Goal: Find specific page/section: Find specific page/section

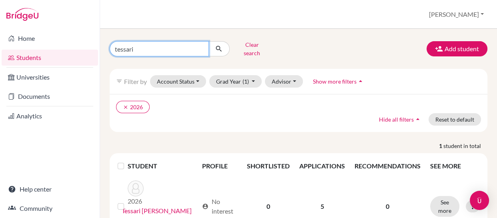
click at [168, 44] on input "tessari" at bounding box center [159, 48] width 99 height 15
type input "t"
click at [173, 47] on input "tessari" at bounding box center [159, 48] width 99 height 15
click at [201, 46] on input "tessari" at bounding box center [159, 48] width 99 height 15
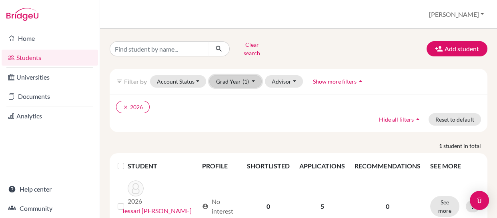
click at [256, 75] on button "Grad Year (1)" at bounding box center [235, 81] width 53 height 12
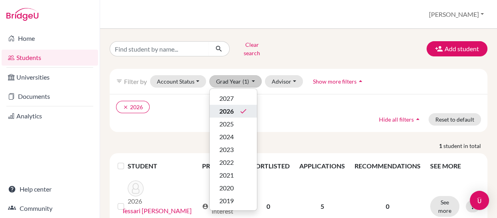
click at [230, 107] on span "2026" at bounding box center [226, 112] width 14 height 10
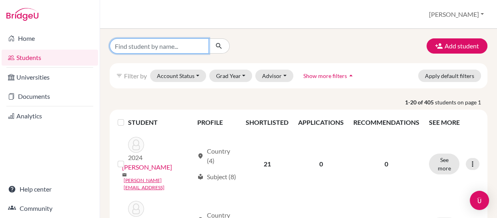
click at [180, 46] on input "Find student by name..." at bounding box center [159, 45] width 99 height 15
type input "m"
type input "quintas"
click button "submit" at bounding box center [219, 45] width 21 height 15
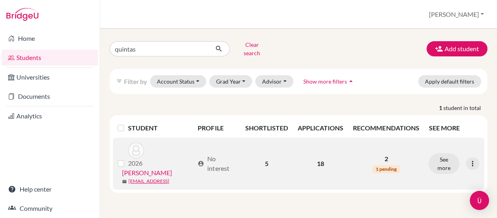
click at [154, 169] on link "Quintas, Maximo" at bounding box center [147, 173] width 50 height 10
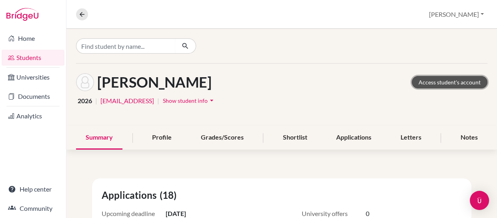
click at [446, 82] on link "Access student's account" at bounding box center [450, 82] width 76 height 12
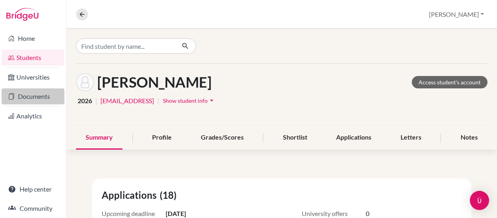
click at [28, 97] on link "Documents" at bounding box center [33, 96] width 63 height 16
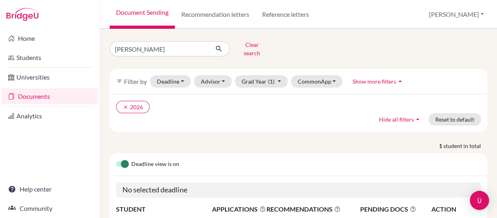
scroll to position [60, 0]
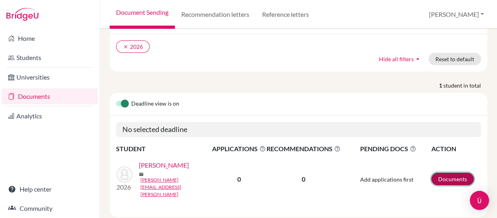
click at [448, 173] on link "Documents" at bounding box center [453, 179] width 42 height 12
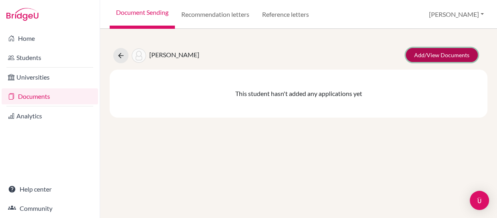
click at [437, 54] on link "Add/View Documents" at bounding box center [442, 55] width 72 height 14
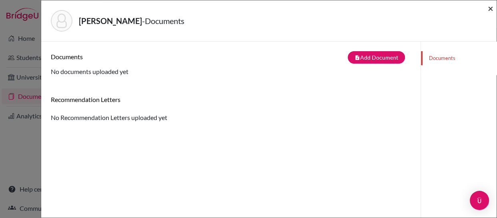
click at [492, 6] on span "×" at bounding box center [491, 8] width 6 height 12
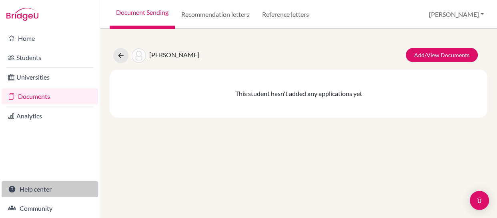
click at [35, 187] on link "Help center" at bounding box center [50, 189] width 96 height 16
